Goal: Task Accomplishment & Management: Use online tool/utility

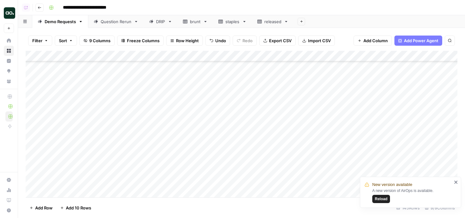
scroll to position [1163, 0]
click at [385, 198] on span "Reload" at bounding box center [381, 199] width 13 height 6
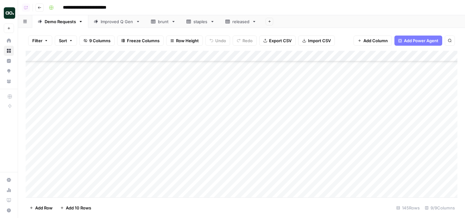
scroll to position [1168, 0]
click at [278, 117] on div "Add Column" at bounding box center [242, 124] width 432 height 146
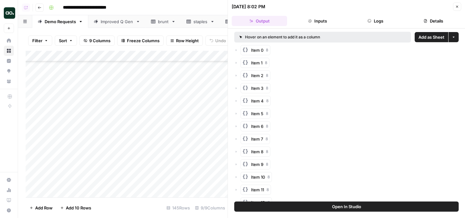
click at [425, 37] on span "Add as Sheet" at bounding box center [432, 37] width 26 height 6
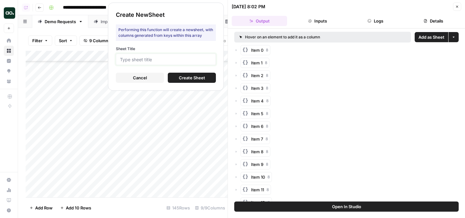
click at [203, 56] on input "Sheet Title" at bounding box center [166, 59] width 92 height 6
type input "udemy"
click at [179, 80] on span "Create Sheet" at bounding box center [192, 77] width 26 height 6
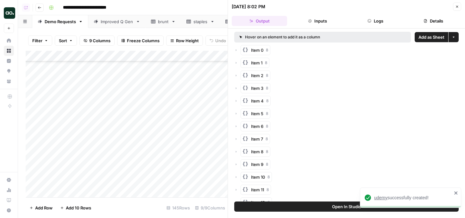
click at [381, 198] on span "udemy" at bounding box center [381, 197] width 13 height 5
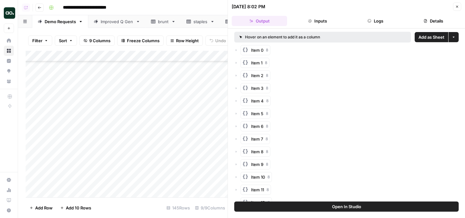
click at [457, 8] on icon "button" at bounding box center [458, 7] width 4 height 4
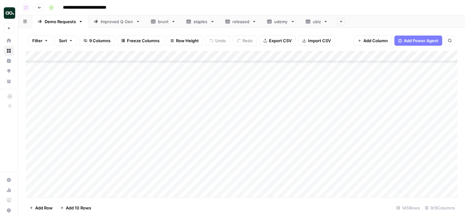
click at [110, 24] on div "Improved Q Gen" at bounding box center [117, 21] width 33 height 6
click at [101, 66] on div "Add Column" at bounding box center [242, 88] width 432 height 75
click at [153, 67] on div "Add Column" at bounding box center [242, 88] width 432 height 75
click at [159, 67] on div "Add Column" at bounding box center [242, 88] width 432 height 75
drag, startPoint x: 167, startPoint y: 67, endPoint x: 118, endPoint y: 64, distance: 48.6
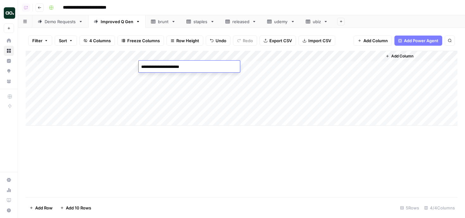
click at [118, 64] on body "**********" at bounding box center [232, 109] width 465 height 218
click at [189, 67] on textarea "**********" at bounding box center [189, 66] width 101 height 9
type textarea "**********"
click at [242, 68] on div "Add Column" at bounding box center [242, 88] width 432 height 75
click at [73, 24] on div "Demo Requests" at bounding box center [60, 21] width 31 height 6
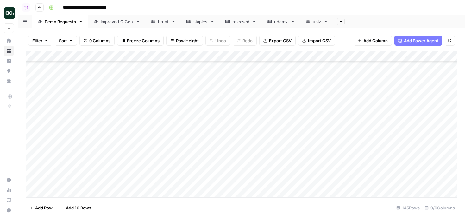
scroll to position [1413, 0]
click at [113, 18] on link "Improved Q Gen" at bounding box center [116, 21] width 57 height 13
click at [334, 66] on div "Add Column" at bounding box center [242, 88] width 432 height 75
click at [78, 79] on div "Add Column" at bounding box center [242, 88] width 432 height 75
click at [252, 63] on div "Add Column" at bounding box center [242, 88] width 432 height 75
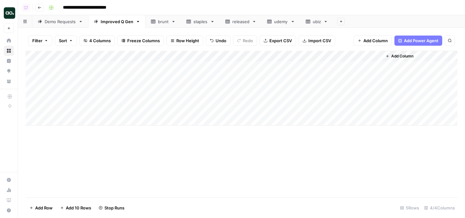
drag, startPoint x: 286, startPoint y: 70, endPoint x: 283, endPoint y: 111, distance: 40.7
click at [283, 111] on div "Add Column" at bounding box center [242, 88] width 432 height 75
click at [190, 78] on div "Add Column" at bounding box center [242, 88] width 432 height 75
click at [175, 79] on div "Add Column" at bounding box center [242, 88] width 432 height 75
drag, startPoint x: 156, startPoint y: 78, endPoint x: 118, endPoint y: 78, distance: 37.4
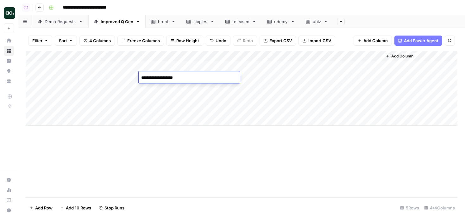
click at [118, 78] on body "**********" at bounding box center [232, 109] width 465 height 218
click at [208, 77] on textarea "**********" at bounding box center [189, 77] width 101 height 9
type textarea "**********"
click at [335, 77] on div "Add Column" at bounding box center [242, 88] width 432 height 75
click at [76, 205] on span "Add 10 Rows" at bounding box center [78, 207] width 25 height 6
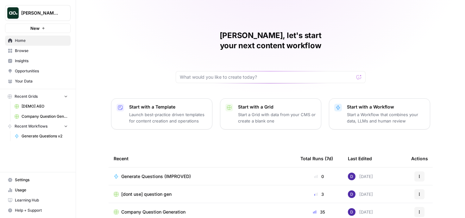
click at [37, 13] on span "[PERSON_NAME] Test" at bounding box center [40, 13] width 38 height 6
type input "udem"
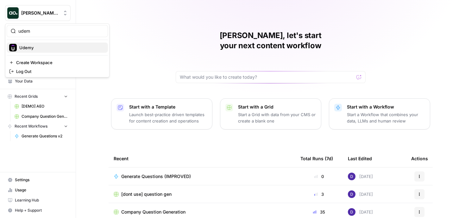
click at [28, 46] on span "Udemy" at bounding box center [61, 47] width 84 height 6
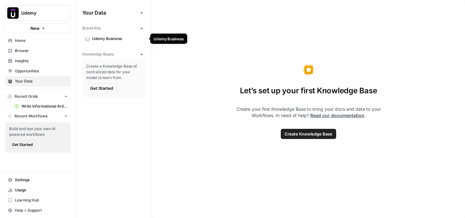
click at [114, 36] on span "Udemy Business" at bounding box center [117, 39] width 50 height 6
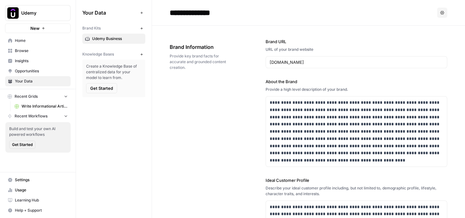
click at [142, 29] on icon "button" at bounding box center [141, 28] width 3 height 3
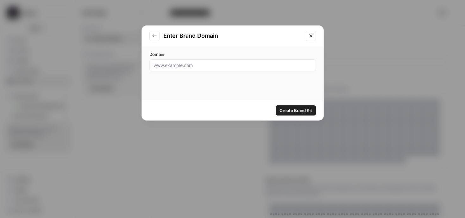
click at [199, 69] on div at bounding box center [233, 65] width 167 height 12
paste input "udemy.com"
type input "udemy.com"
click at [303, 111] on span "Create Brand Kit" at bounding box center [296, 110] width 33 height 6
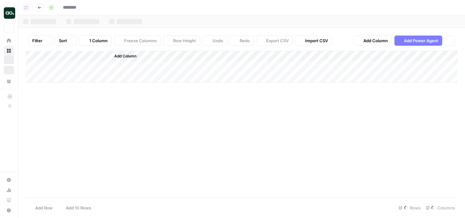
type input "**********"
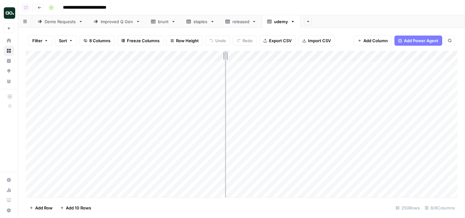
drag, startPoint x: 139, startPoint y: 55, endPoint x: 226, endPoint y: 54, distance: 86.8
click at [226, 55] on div "Add Column" at bounding box center [242, 124] width 432 height 146
drag, startPoint x: 226, startPoint y: 55, endPoint x: 207, endPoint y: 54, distance: 19.0
click at [207, 54] on div "Add Column" at bounding box center [242, 124] width 432 height 146
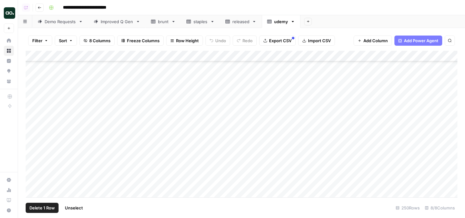
click at [34, 125] on div "Add Column" at bounding box center [242, 124] width 432 height 146
click at [41, 208] on span "Delete 1 Row" at bounding box center [41, 207] width 25 height 6
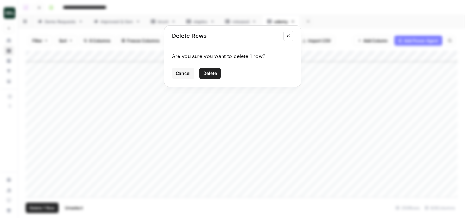
click at [208, 74] on span "Delete" at bounding box center [210, 73] width 14 height 6
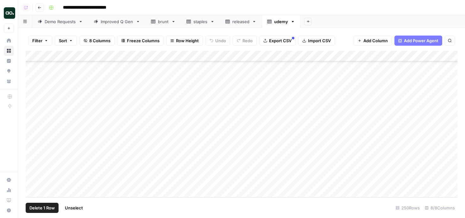
scroll to position [2557, 0]
click at [87, 55] on div "Add Column" at bounding box center [242, 124] width 432 height 146
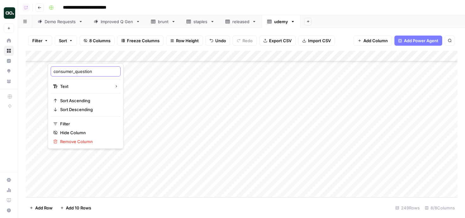
drag, startPoint x: 75, startPoint y: 71, endPoint x: 50, endPoint y: 72, distance: 25.3
click at [50, 72] on div "consumer_question Text Sort Ascending Sort Descending Filter Hide Column Remove…" at bounding box center [86, 105] width 76 height 85
type input "question"
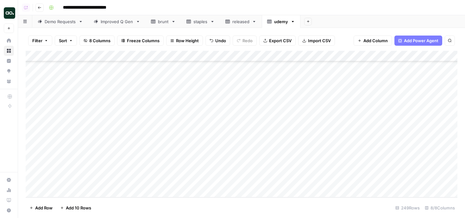
click at [290, 42] on span "Export CSV" at bounding box center [280, 40] width 22 height 6
click at [67, 23] on div "Demo Requests" at bounding box center [60, 21] width 31 height 6
click at [276, 91] on div "Add Column" at bounding box center [242, 124] width 432 height 146
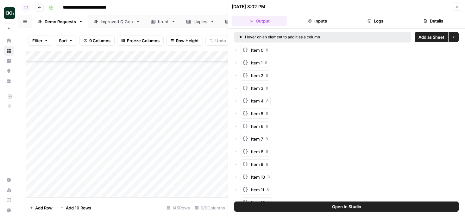
click at [431, 36] on span "Add as Sheet" at bounding box center [432, 37] width 26 height 6
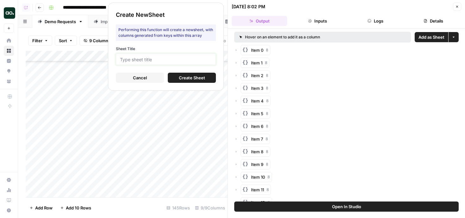
click at [174, 60] on input "Sheet Title" at bounding box center [166, 59] width 92 height 6
type input "ubiz"
click at [175, 77] on button "Create Sheet" at bounding box center [192, 78] width 48 height 10
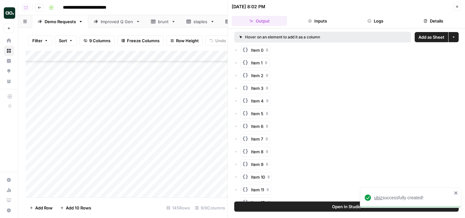
click at [381, 196] on span "ubiz" at bounding box center [379, 197] width 8 height 5
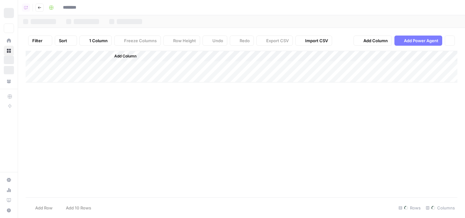
type input "**********"
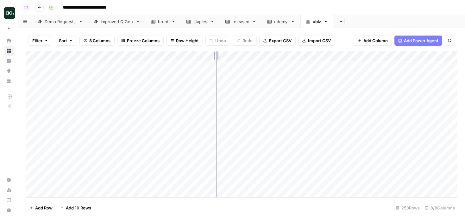
drag, startPoint x: 139, startPoint y: 57, endPoint x: 216, endPoint y: 55, distance: 77.3
click at [216, 55] on div "Add Column" at bounding box center [242, 124] width 432 height 146
drag, startPoint x: 217, startPoint y: 54, endPoint x: 202, endPoint y: 55, distance: 15.3
click at [202, 55] on div "Add Column" at bounding box center [242, 124] width 432 height 146
click at [72, 57] on div "Add Column" at bounding box center [242, 124] width 432 height 146
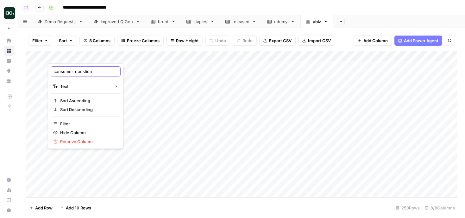
drag, startPoint x: 76, startPoint y: 71, endPoint x: 51, endPoint y: 70, distance: 24.7
click at [51, 70] on div "consumer_question" at bounding box center [86, 71] width 70 height 10
type input "question"
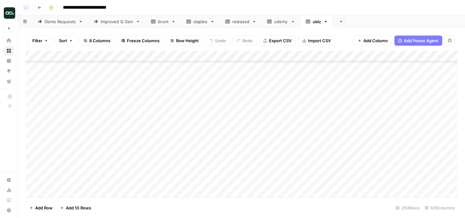
scroll to position [2568, 0]
click at [33, 172] on div "Add Column" at bounding box center [242, 124] width 432 height 146
click at [38, 206] on span "Delete 1 Row" at bounding box center [41, 207] width 25 height 6
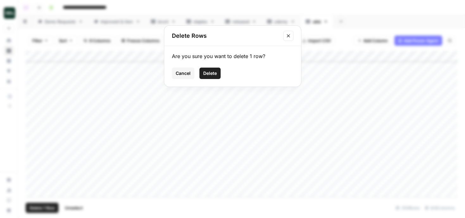
click at [210, 74] on span "Delete" at bounding box center [210, 73] width 14 height 6
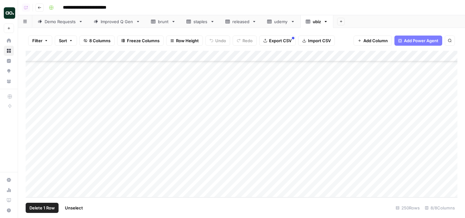
scroll to position [2557, 0]
click at [287, 38] on span "Export CSV" at bounding box center [280, 40] width 22 height 6
